Goal: Task Accomplishment & Management: Complete application form

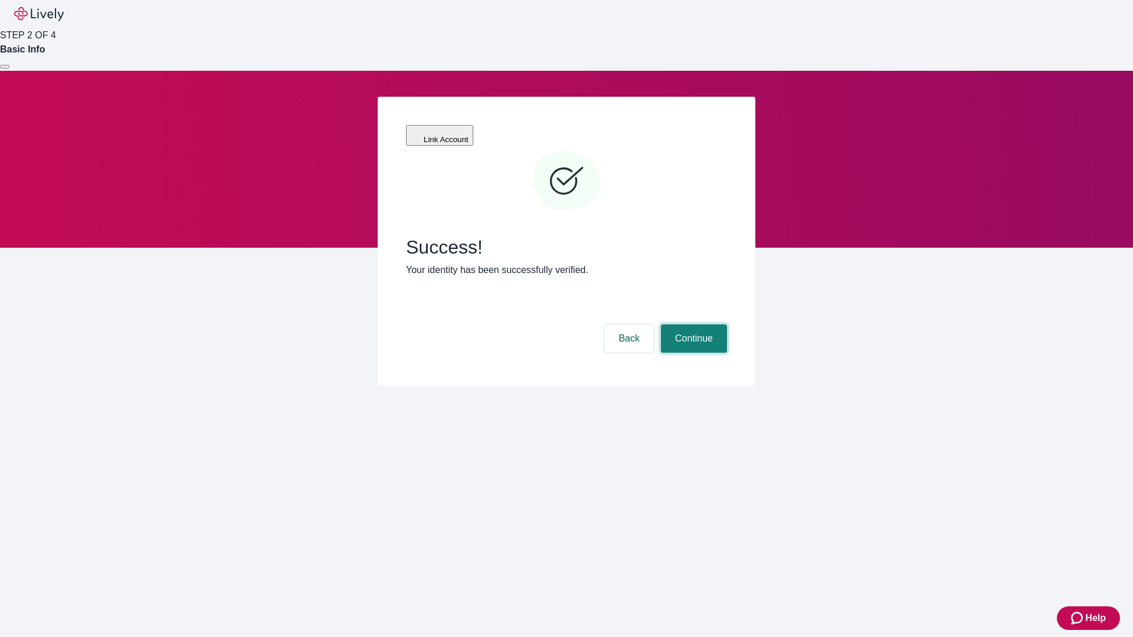
click at [692, 325] on button "Continue" at bounding box center [694, 339] width 66 height 28
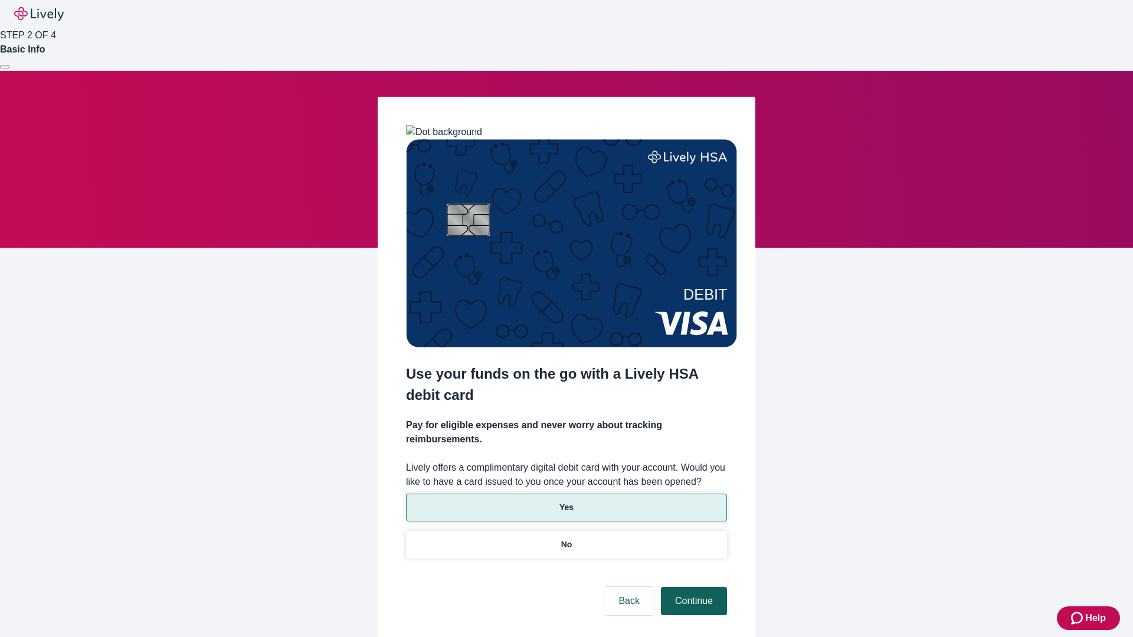
click at [566, 539] on p "No" at bounding box center [566, 545] width 11 height 12
click at [692, 587] on button "Continue" at bounding box center [694, 601] width 66 height 28
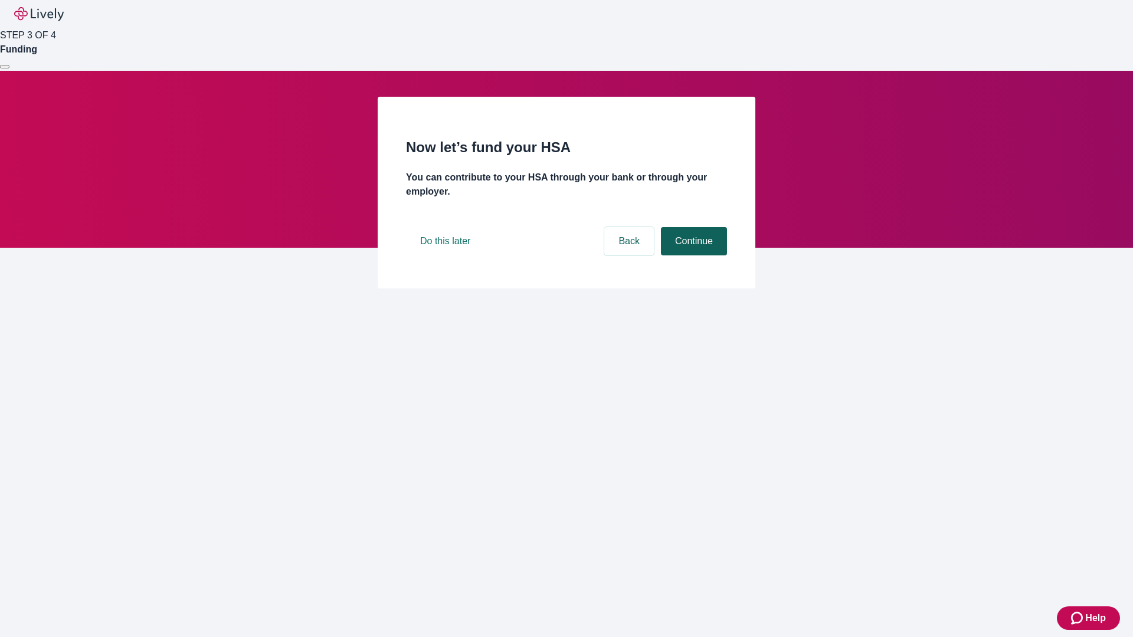
click at [692, 256] on button "Continue" at bounding box center [694, 241] width 66 height 28
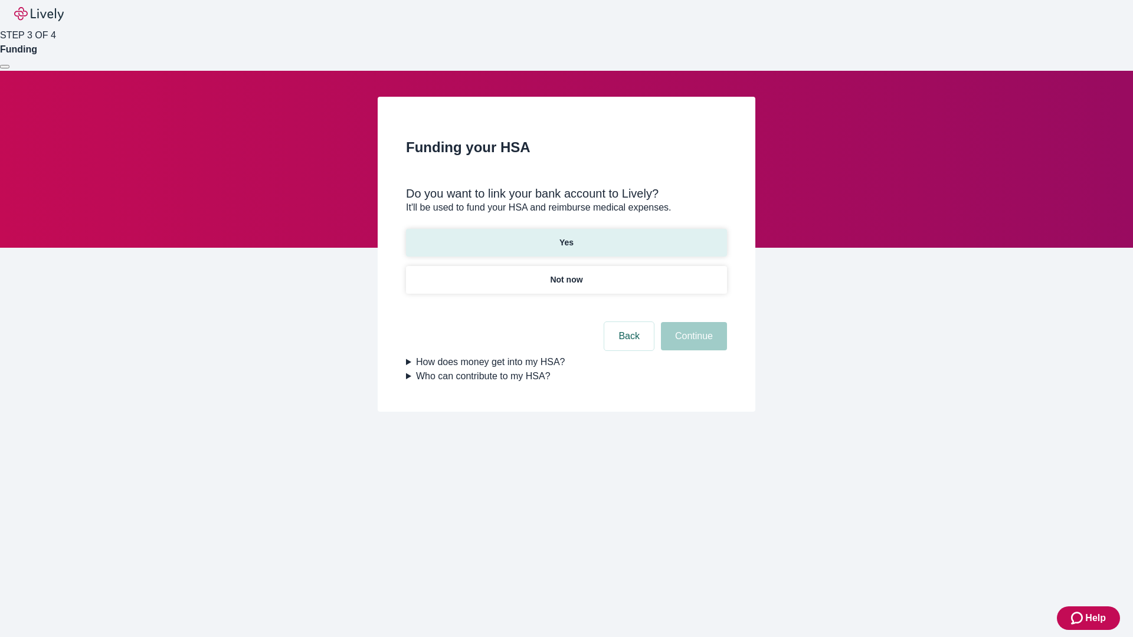
click at [566, 237] on p "Yes" at bounding box center [566, 243] width 14 height 12
click at [692, 322] on button "Continue" at bounding box center [694, 336] width 66 height 28
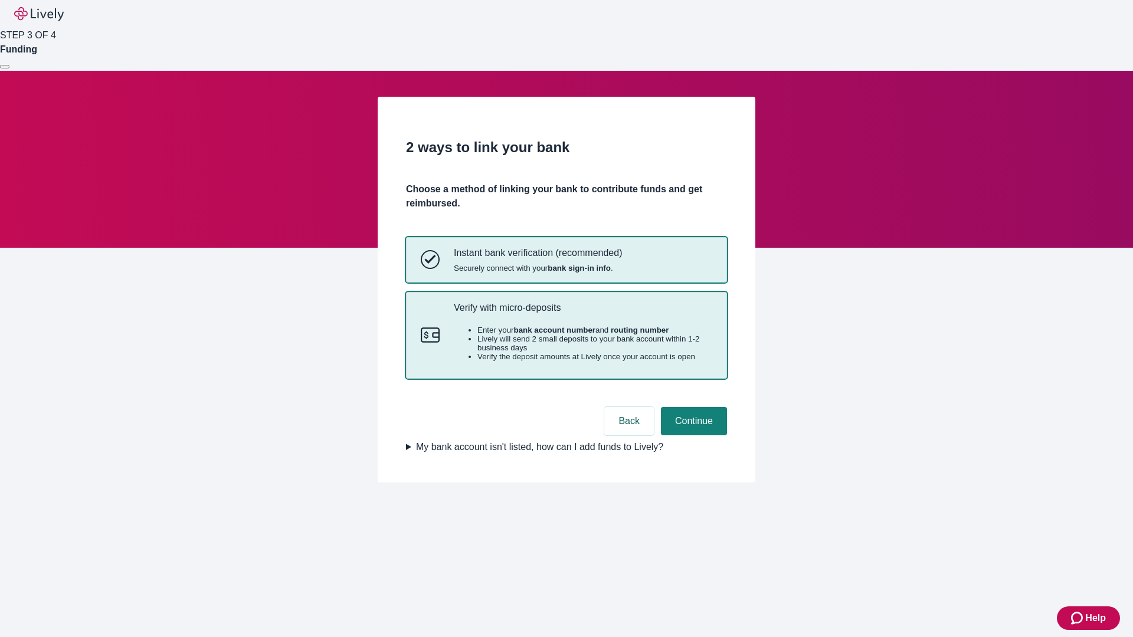
click at [582, 313] on p "Verify with micro-deposits" at bounding box center [583, 307] width 258 height 11
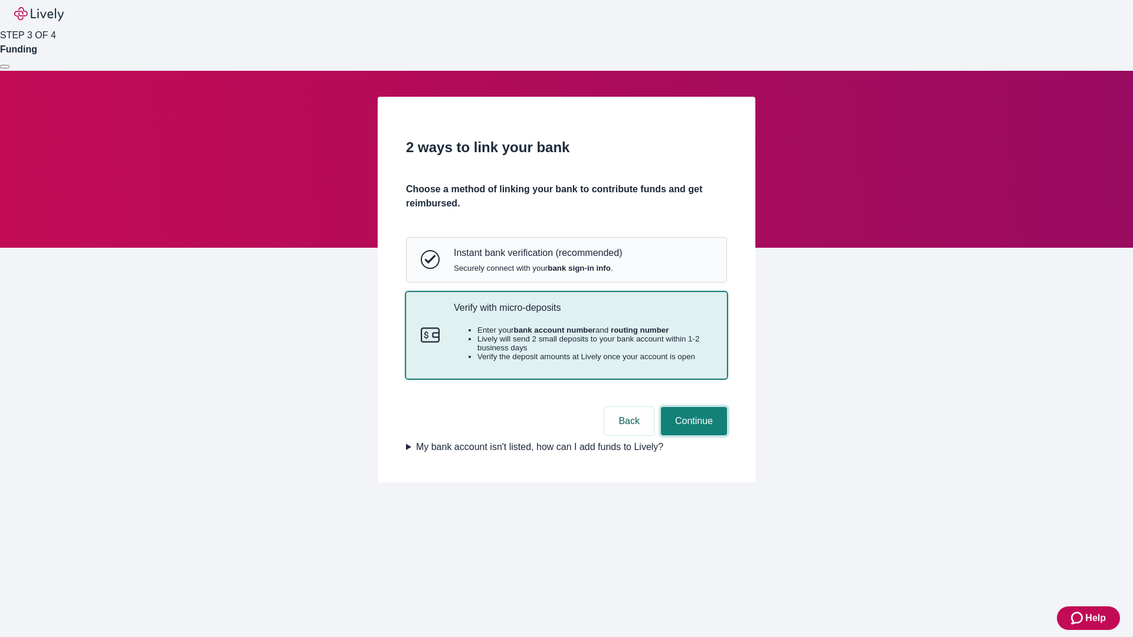
click at [692, 436] on button "Continue" at bounding box center [694, 421] width 66 height 28
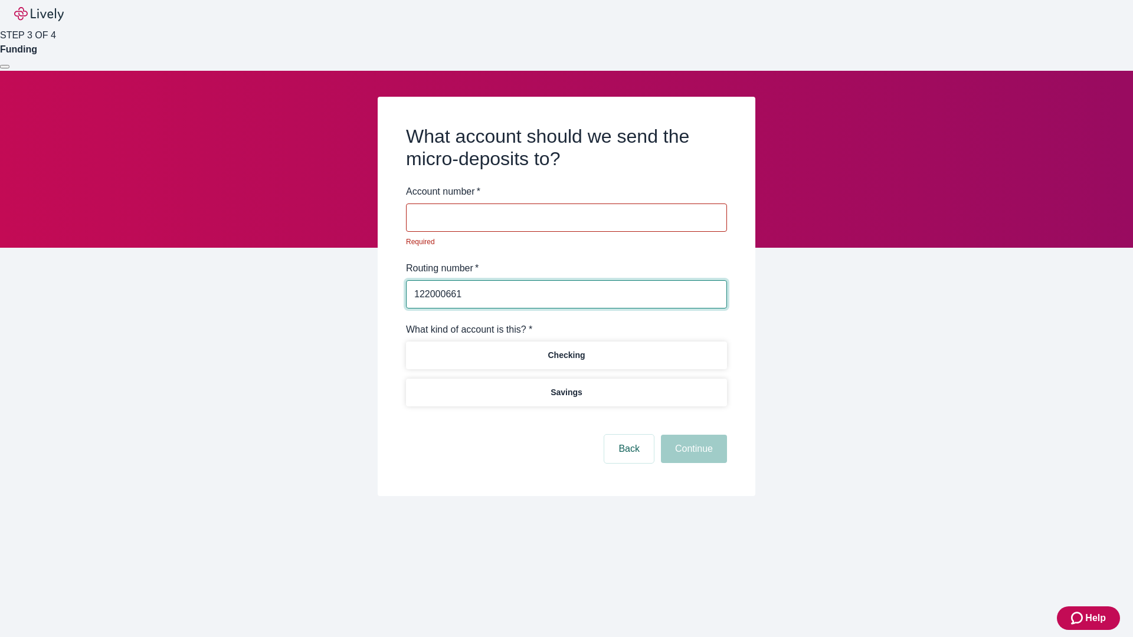
type input "122000661"
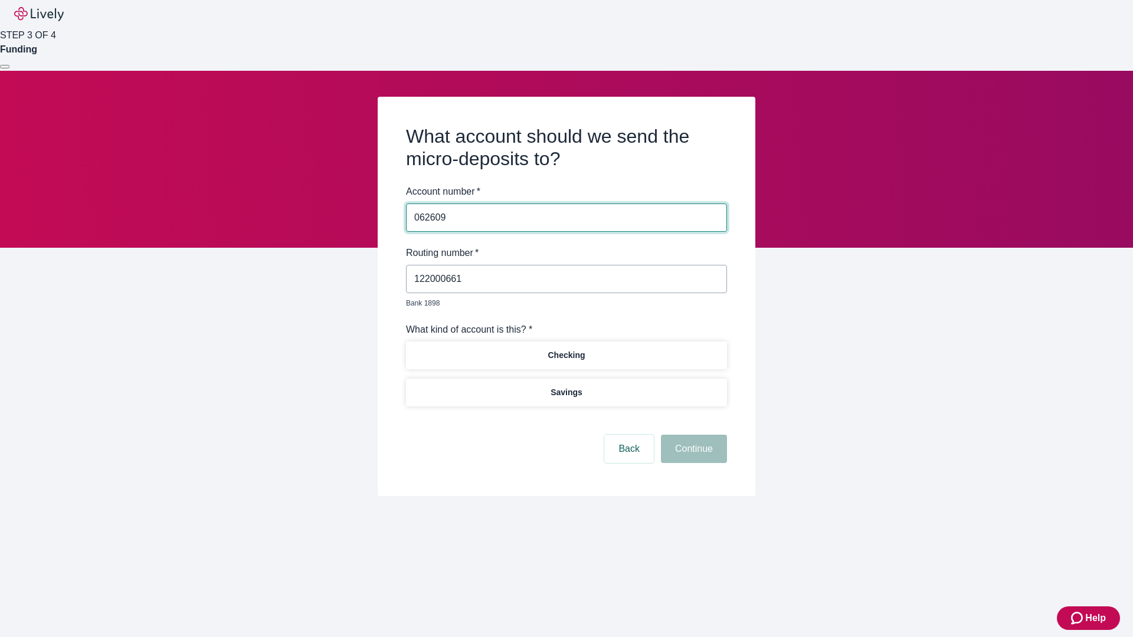
type input "062609"
click at [566, 349] on p "Checking" at bounding box center [566, 355] width 37 height 12
click at [692, 436] on button "Continue" at bounding box center [694, 449] width 66 height 28
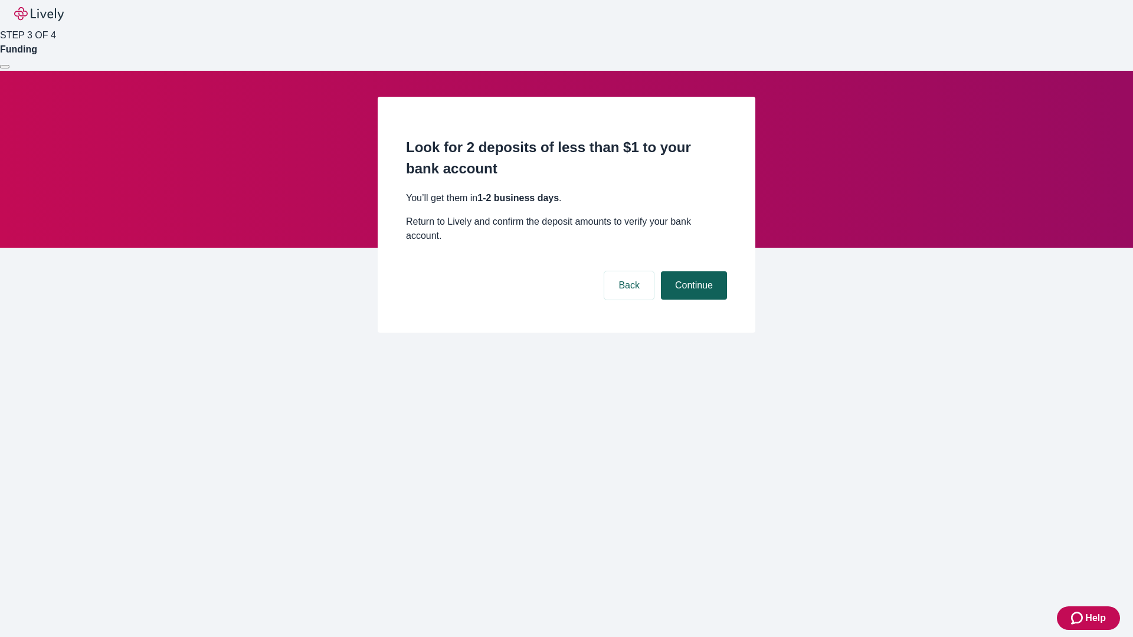
click at [692, 271] on button "Continue" at bounding box center [694, 285] width 66 height 28
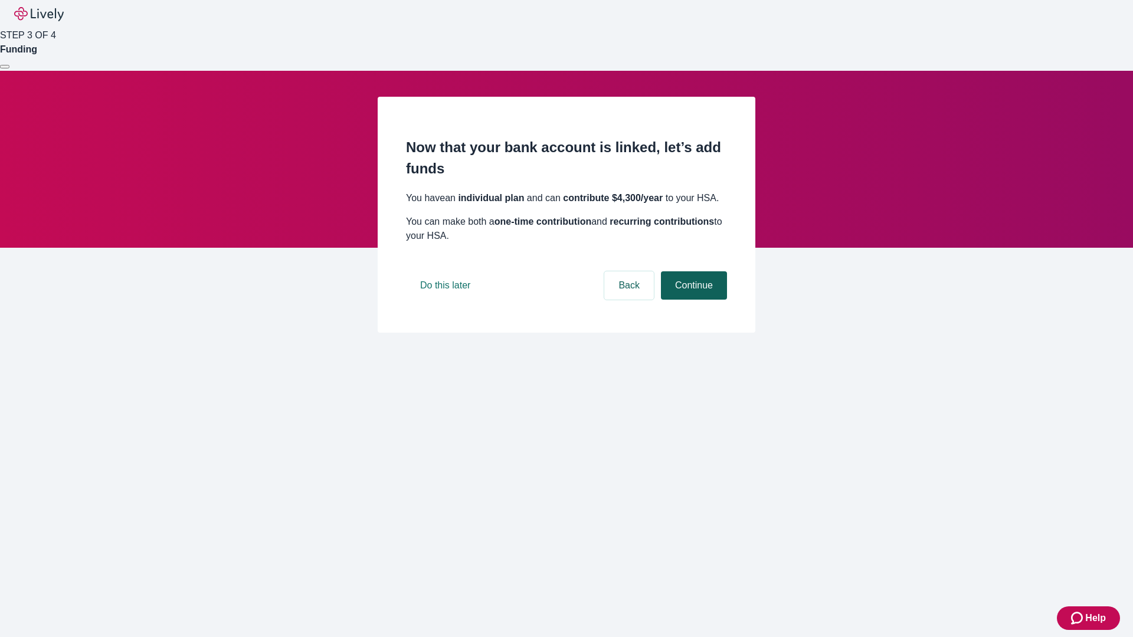
click at [692, 300] on button "Continue" at bounding box center [694, 285] width 66 height 28
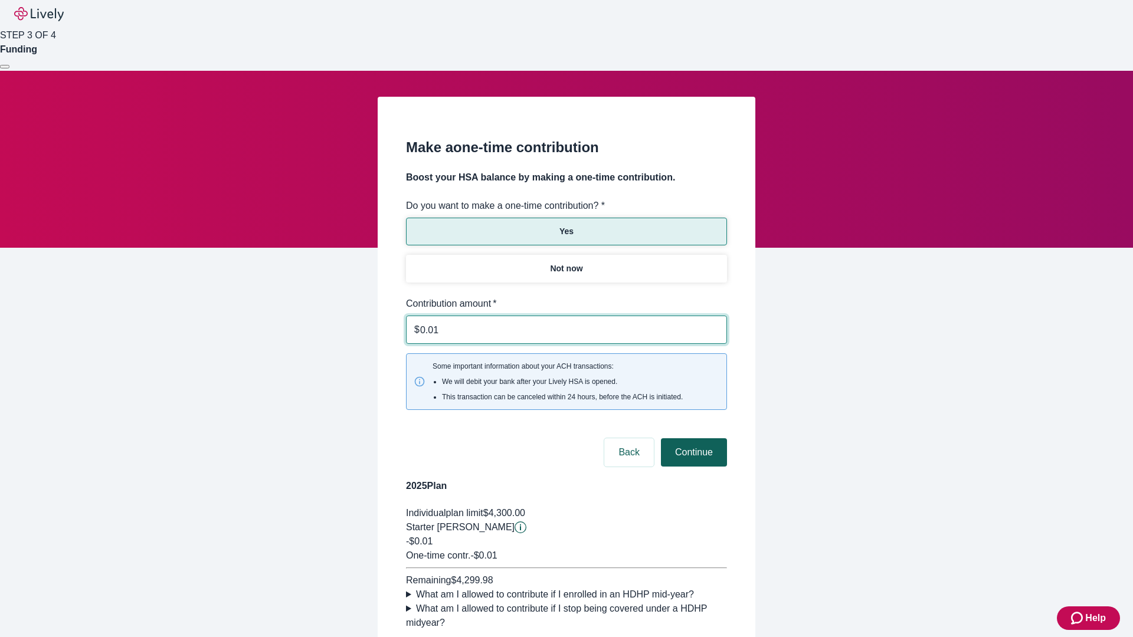
type input "0.01"
click at [692, 438] on button "Continue" at bounding box center [694, 452] width 66 height 28
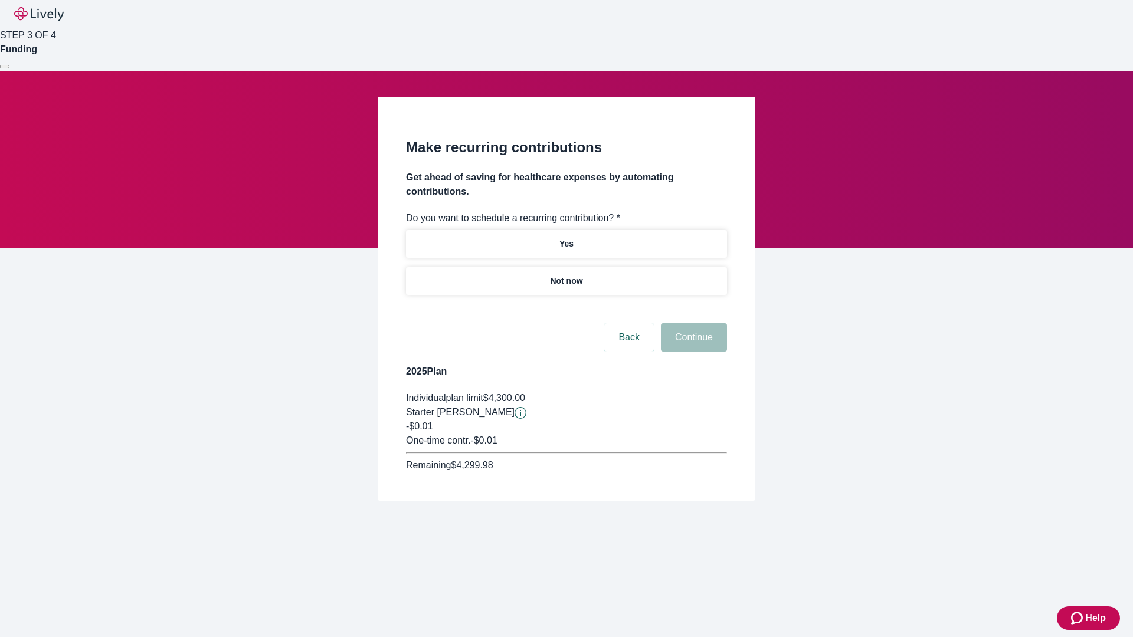
click at [566, 275] on p "Not now" at bounding box center [566, 281] width 32 height 12
click at [692, 323] on button "Continue" at bounding box center [694, 337] width 66 height 28
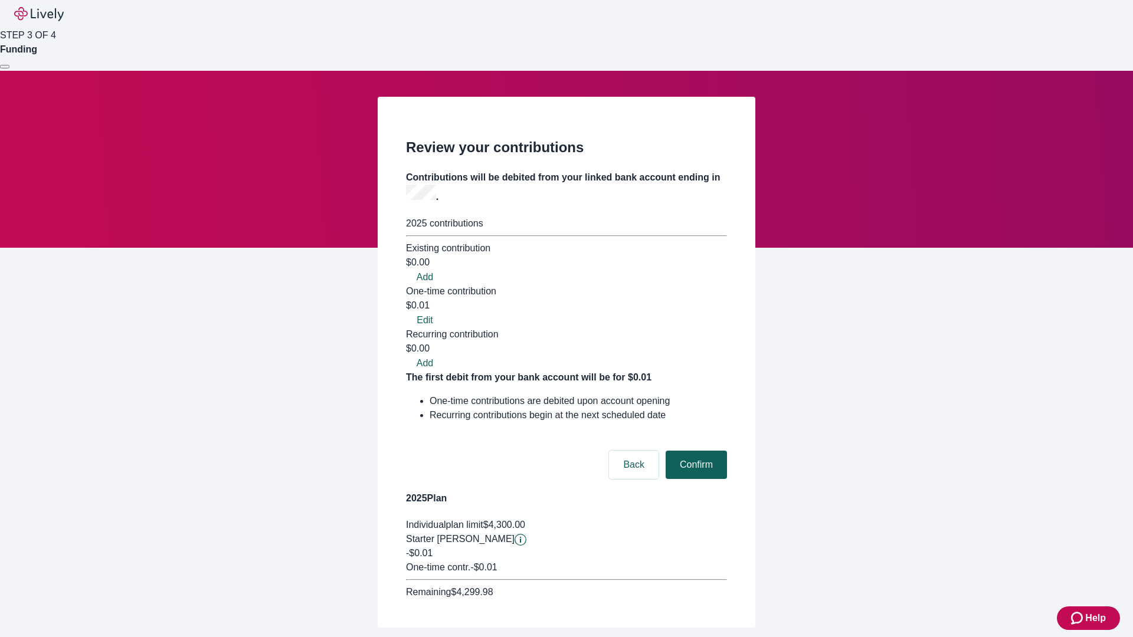
click at [695, 451] on button "Confirm" at bounding box center [696, 465] width 61 height 28
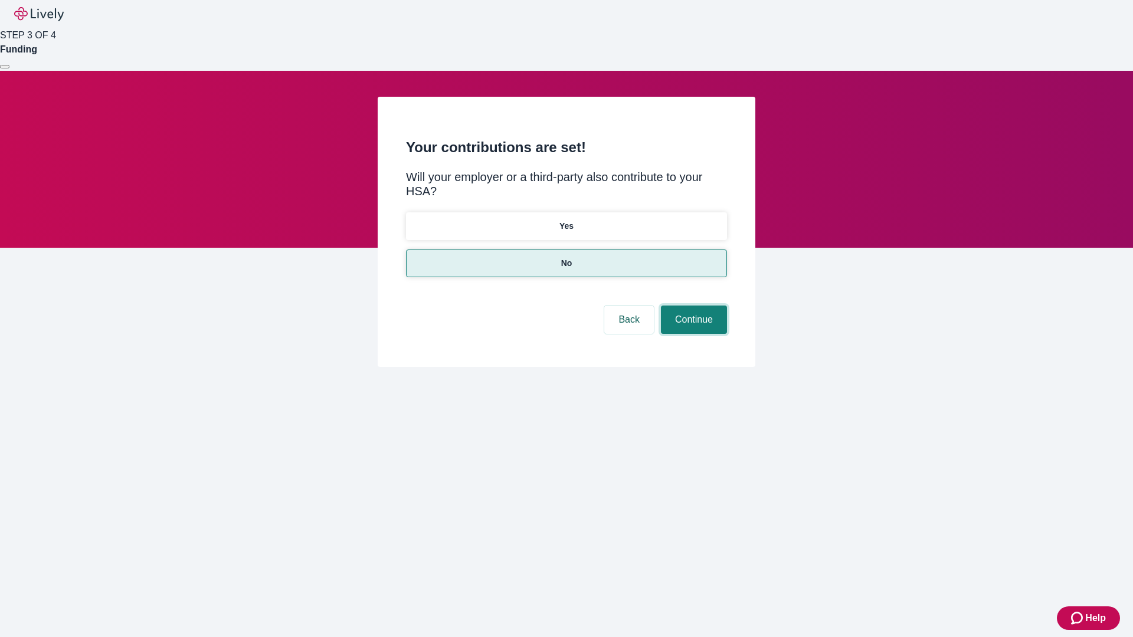
click at [692, 306] on button "Continue" at bounding box center [694, 320] width 66 height 28
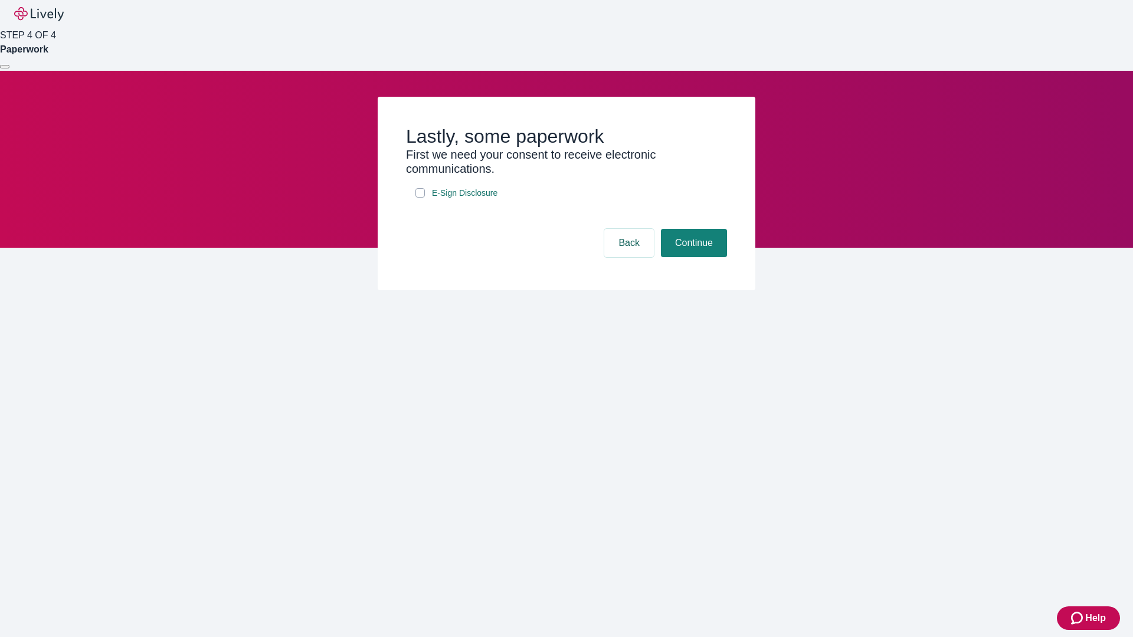
click at [420, 198] on input "E-Sign Disclosure" at bounding box center [419, 192] width 9 height 9
checkbox input "true"
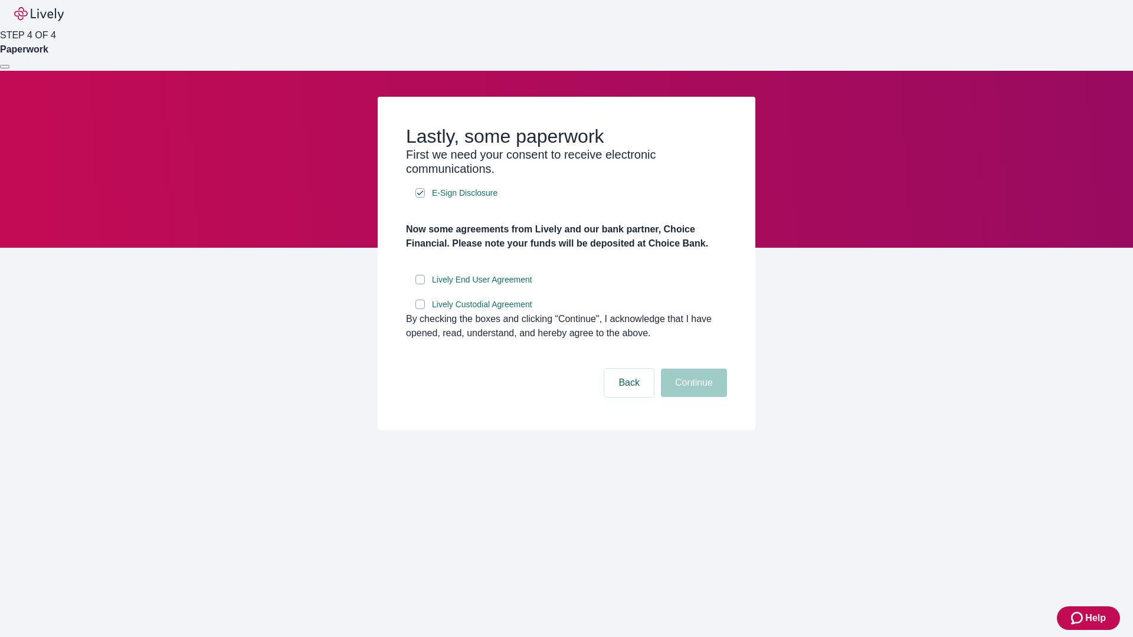
click at [420, 284] on input "Lively End User Agreement" at bounding box center [419, 279] width 9 height 9
checkbox input "true"
click at [420, 309] on input "Lively Custodial Agreement" at bounding box center [419, 304] width 9 height 9
checkbox input "true"
click at [692, 397] on button "Continue" at bounding box center [694, 383] width 66 height 28
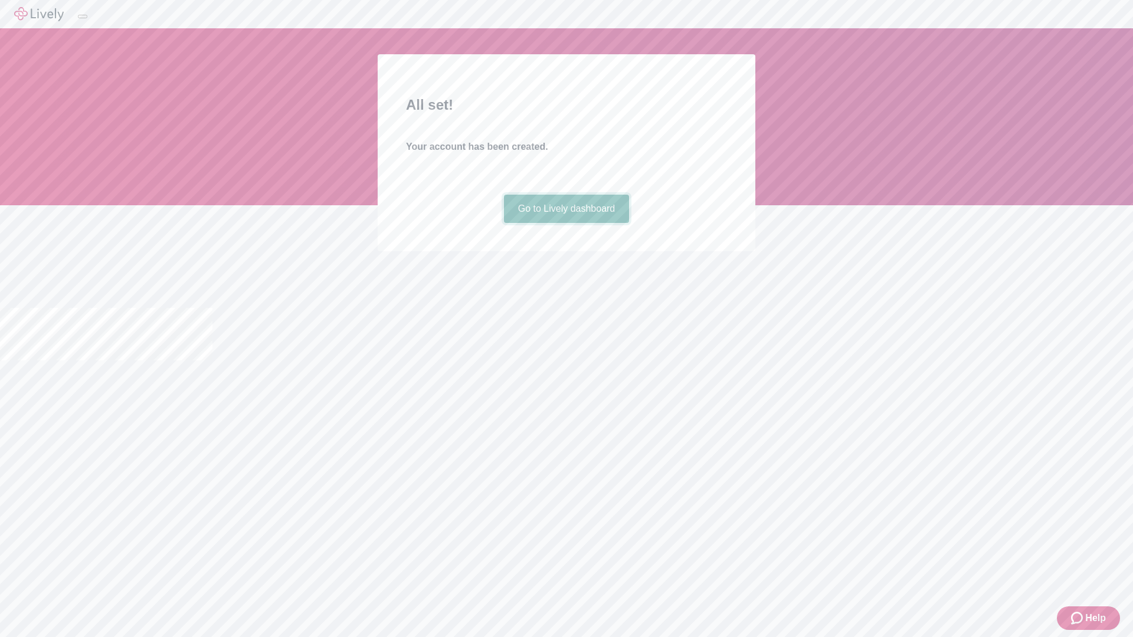
click at [566, 223] on link "Go to Lively dashboard" at bounding box center [567, 209] width 126 height 28
